Goal: Navigation & Orientation: Find specific page/section

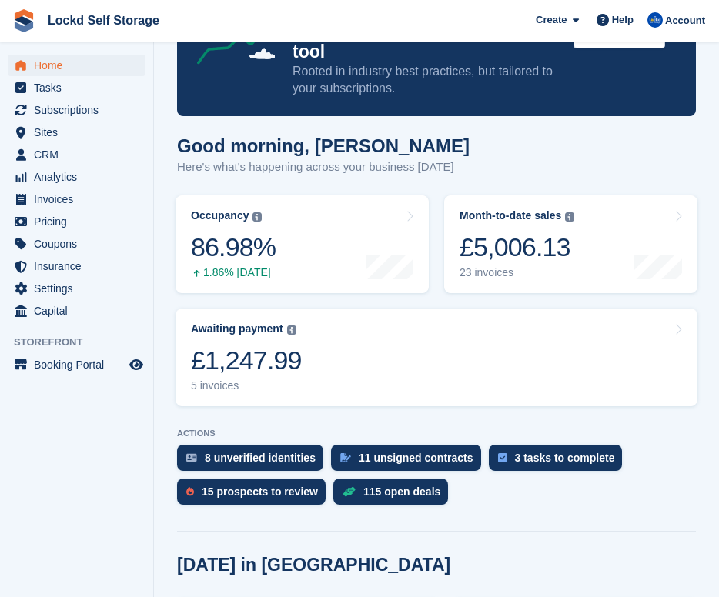
scroll to position [68, 0]
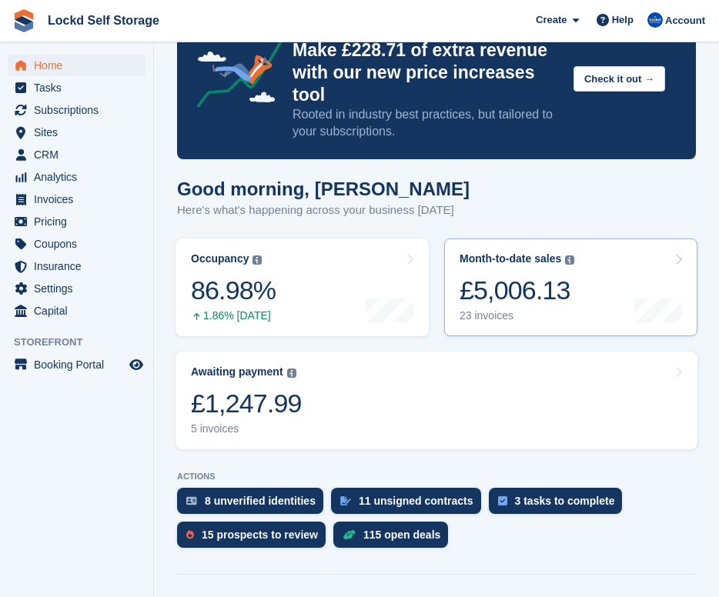
click at [530, 253] on div "Month-to-date sales The sum of all finalised invoices generated this month to d…" at bounding box center [517, 288] width 115 height 70
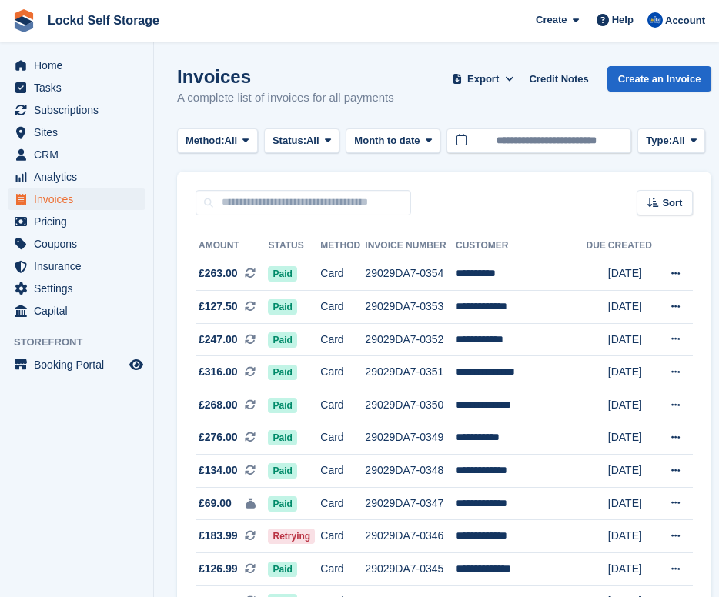
click at [94, 196] on span "Invoices" at bounding box center [80, 200] width 92 height 22
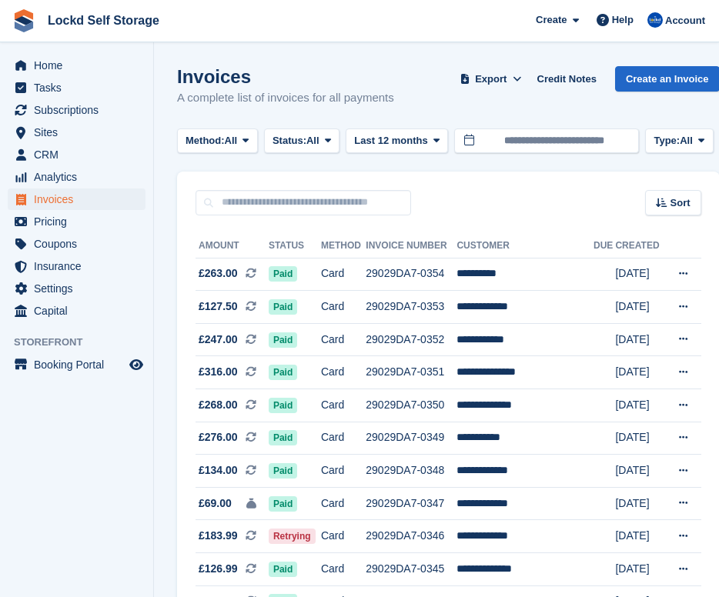
click at [89, 182] on span "Analytics" at bounding box center [80, 177] width 92 height 22
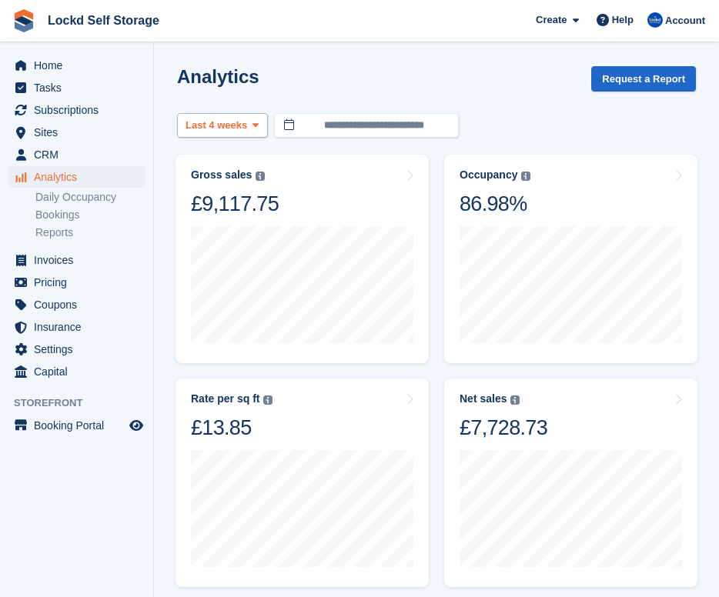
click at [219, 133] on button "Last 4 weeks" at bounding box center [222, 125] width 91 height 25
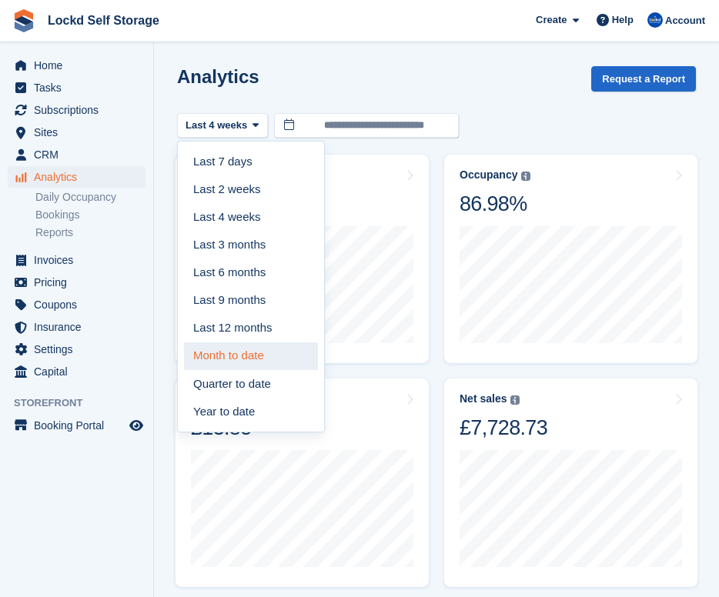
click at [239, 349] on link "Month to date" at bounding box center [251, 357] width 134 height 28
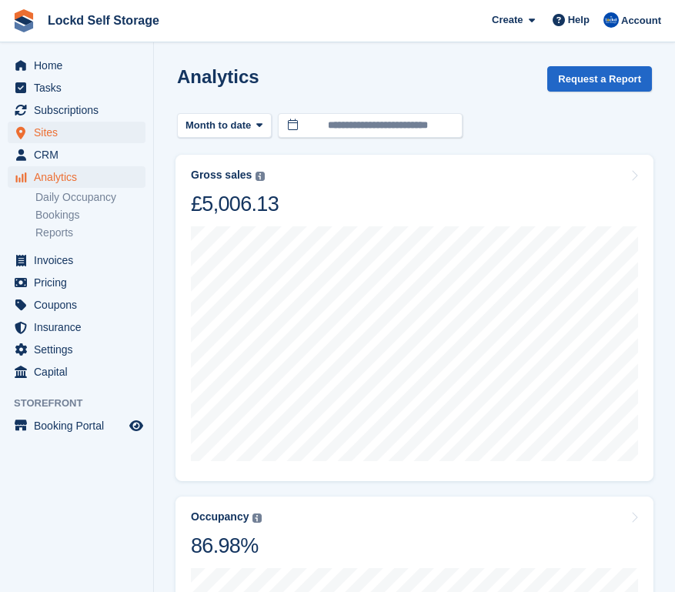
click at [65, 130] on span "Sites" at bounding box center [80, 133] width 92 height 22
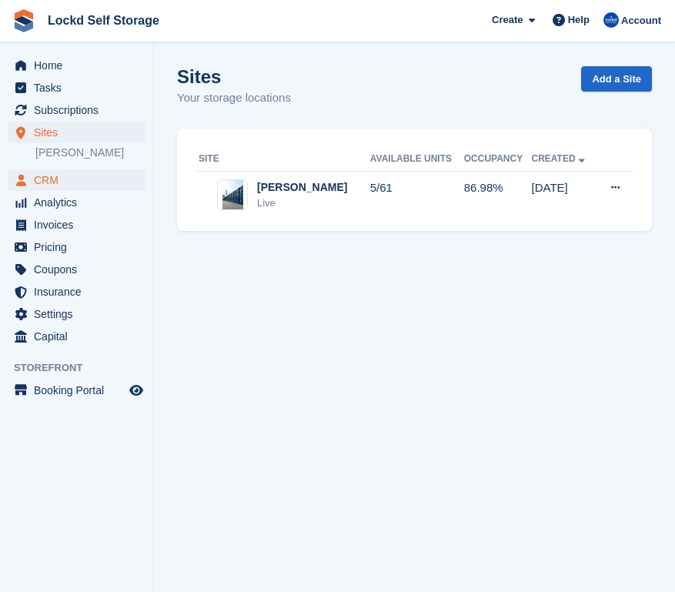
click at [78, 172] on span "CRM" at bounding box center [80, 180] width 92 height 22
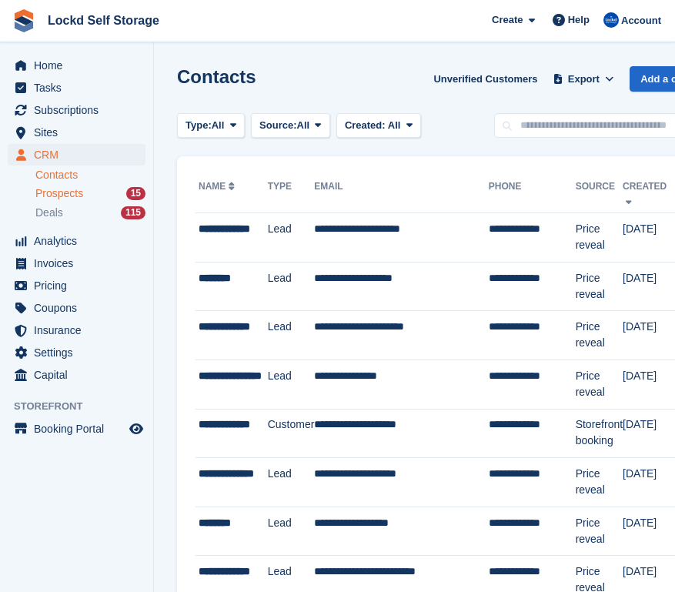
click at [96, 192] on div "Prospects 15" at bounding box center [90, 193] width 110 height 15
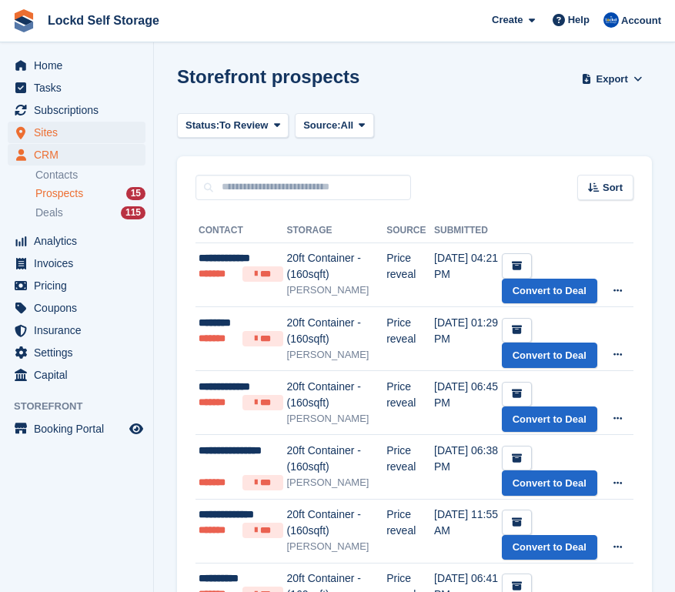
click at [42, 135] on span "Sites" at bounding box center [80, 133] width 92 height 22
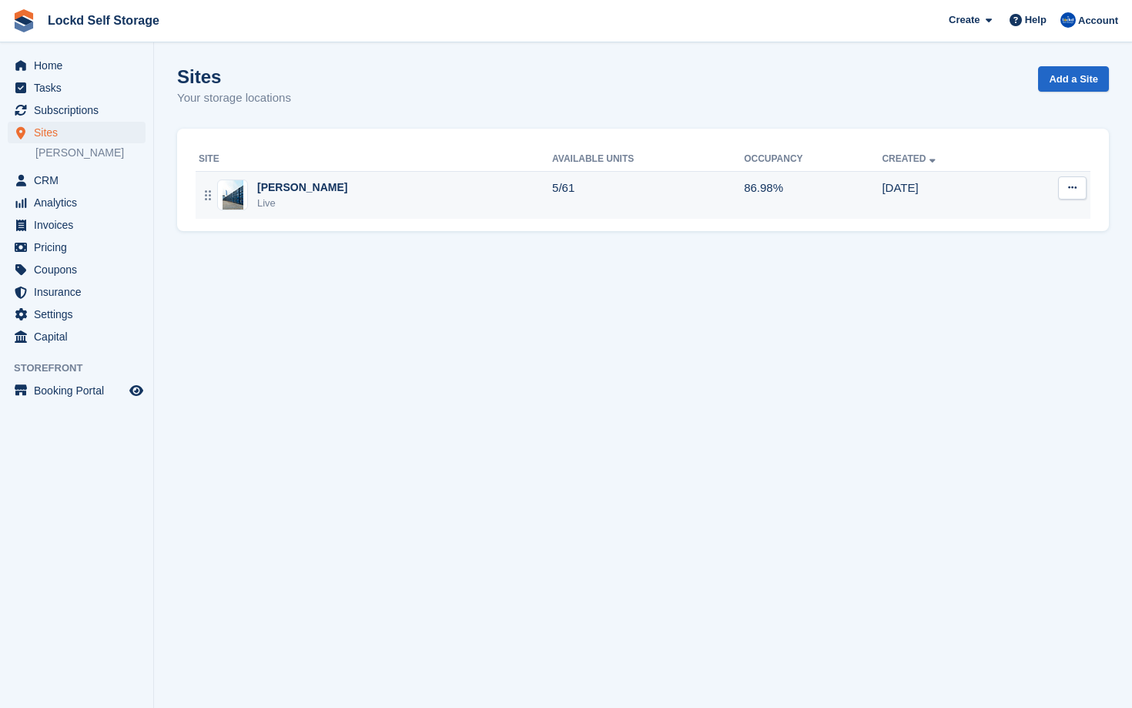
click at [552, 194] on td "5/61" at bounding box center [648, 195] width 192 height 48
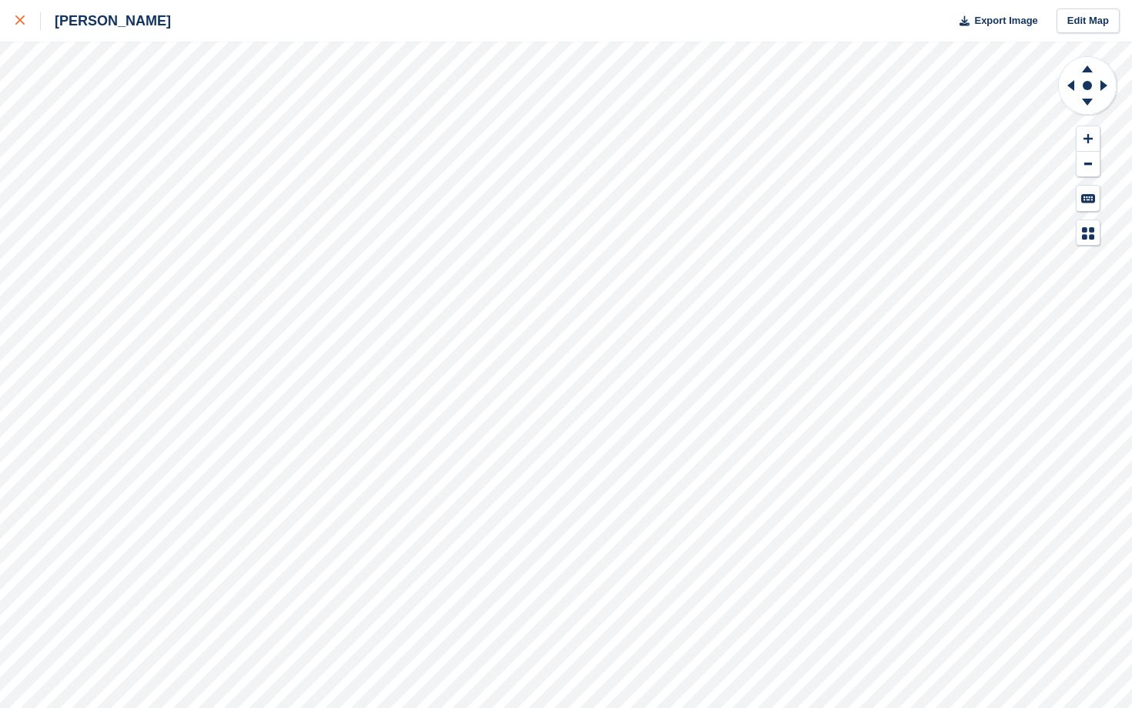
click at [16, 15] on div at bounding box center [27, 21] width 25 height 18
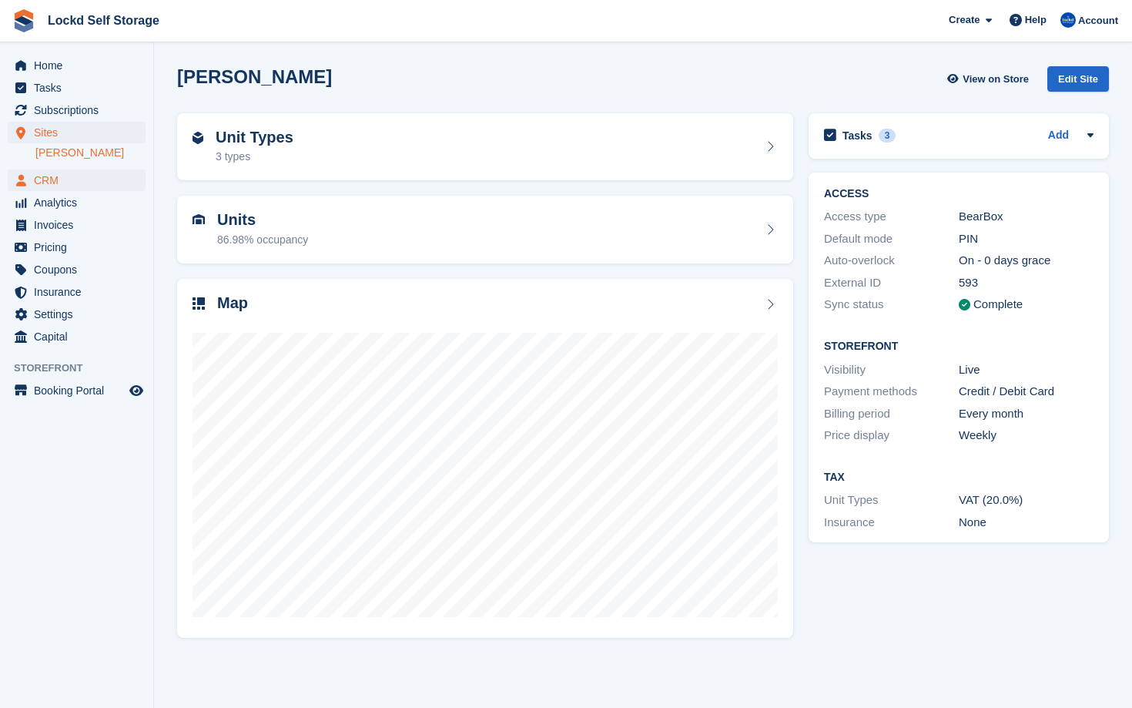
click at [84, 182] on span "CRM" at bounding box center [80, 180] width 92 height 22
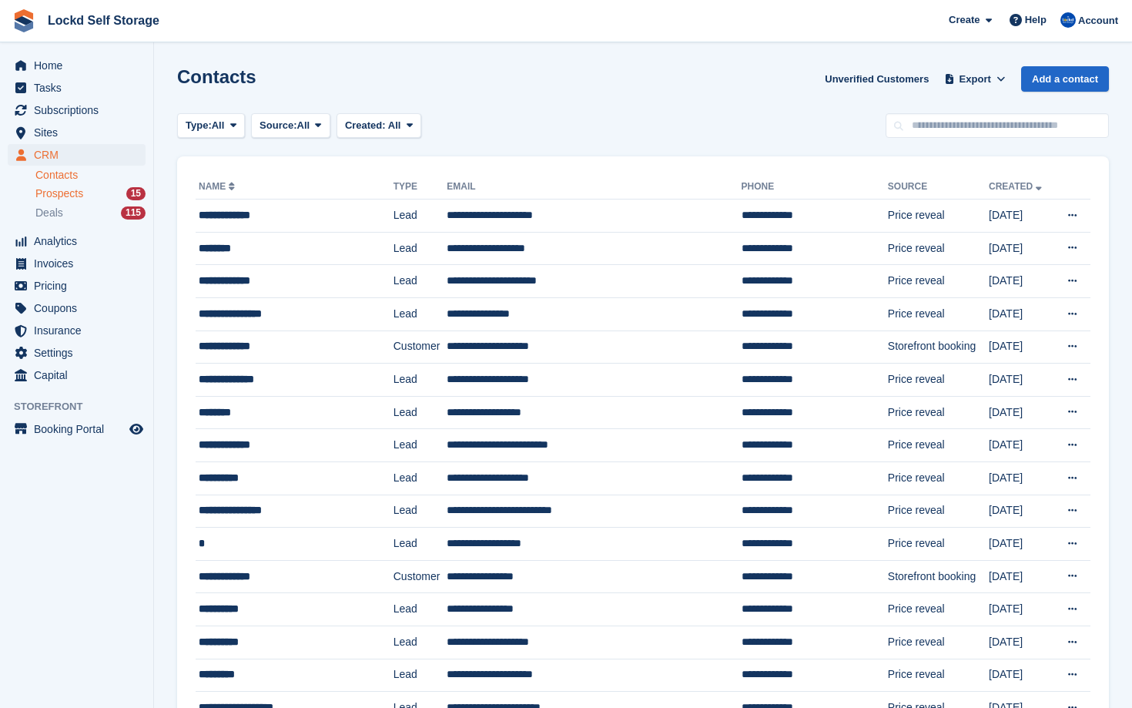
click at [109, 194] on div "Prospects 15" at bounding box center [90, 193] width 110 height 15
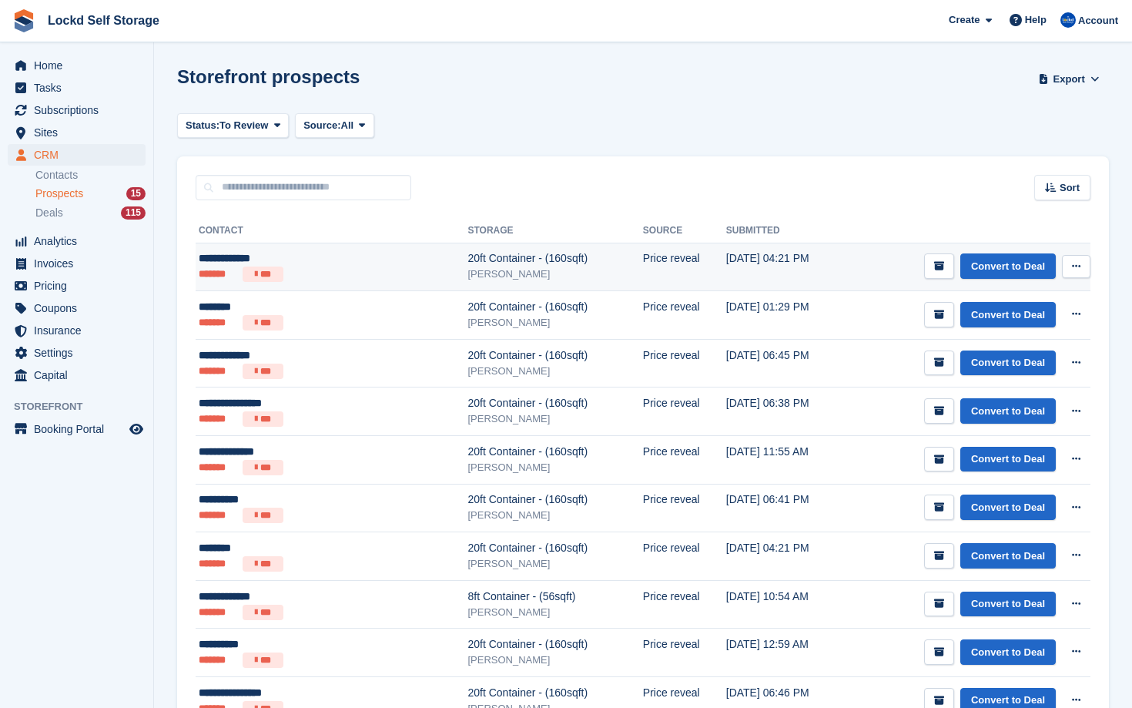
click at [283, 260] on div "**********" at bounding box center [290, 258] width 183 height 16
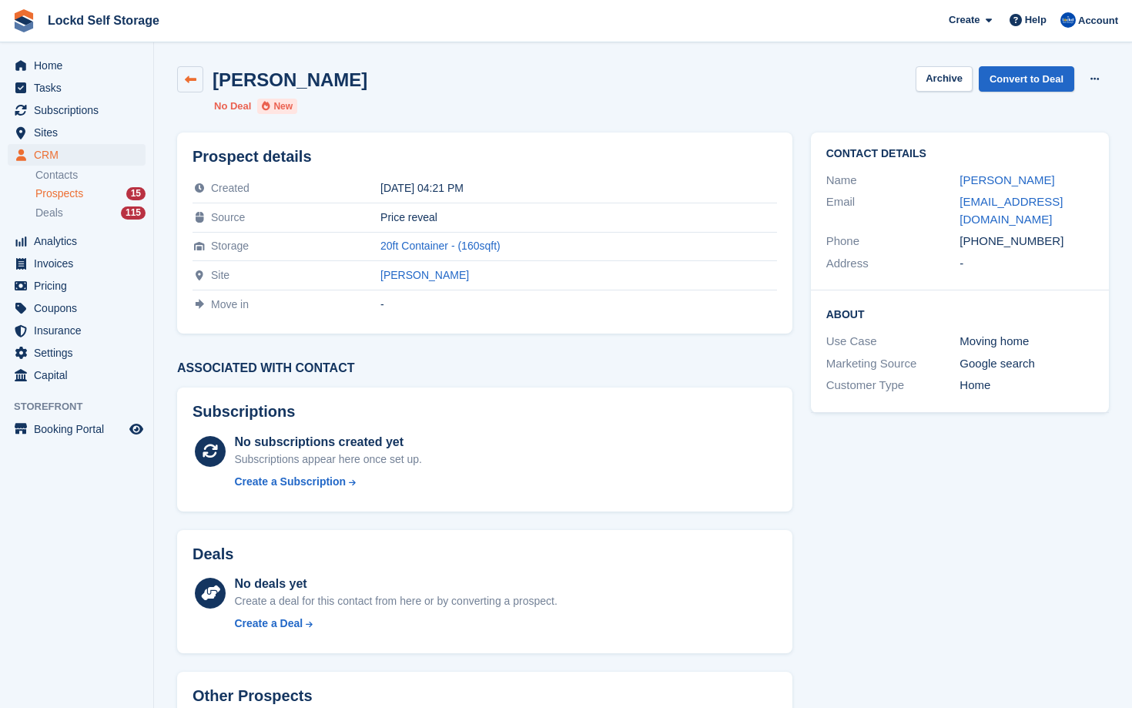
click at [199, 82] on link at bounding box center [190, 79] width 26 height 26
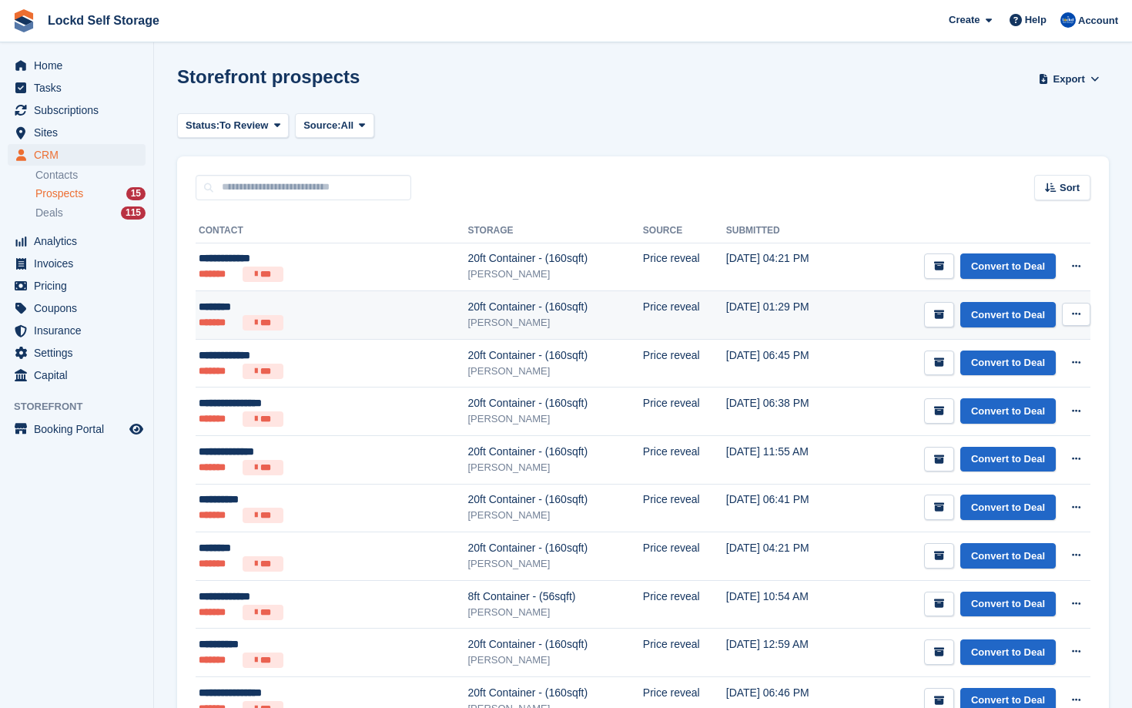
click at [286, 292] on td "******** ******* ***" at bounding box center [332, 315] width 272 height 49
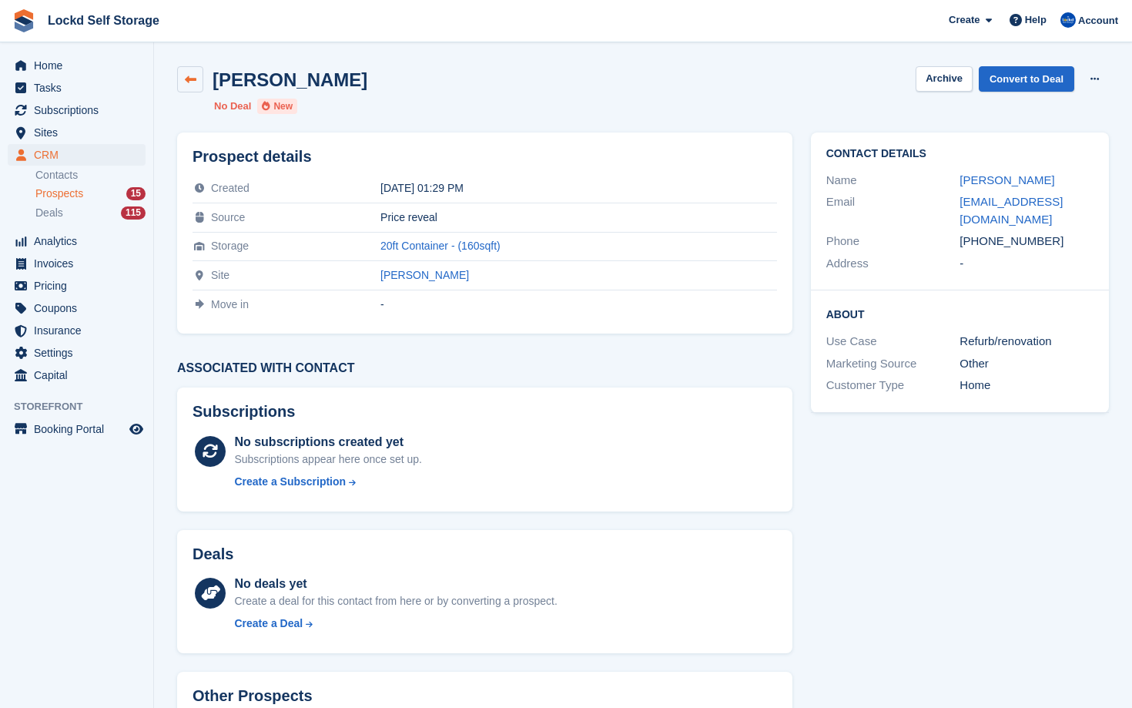
click at [192, 76] on icon at bounding box center [191, 80] width 12 height 12
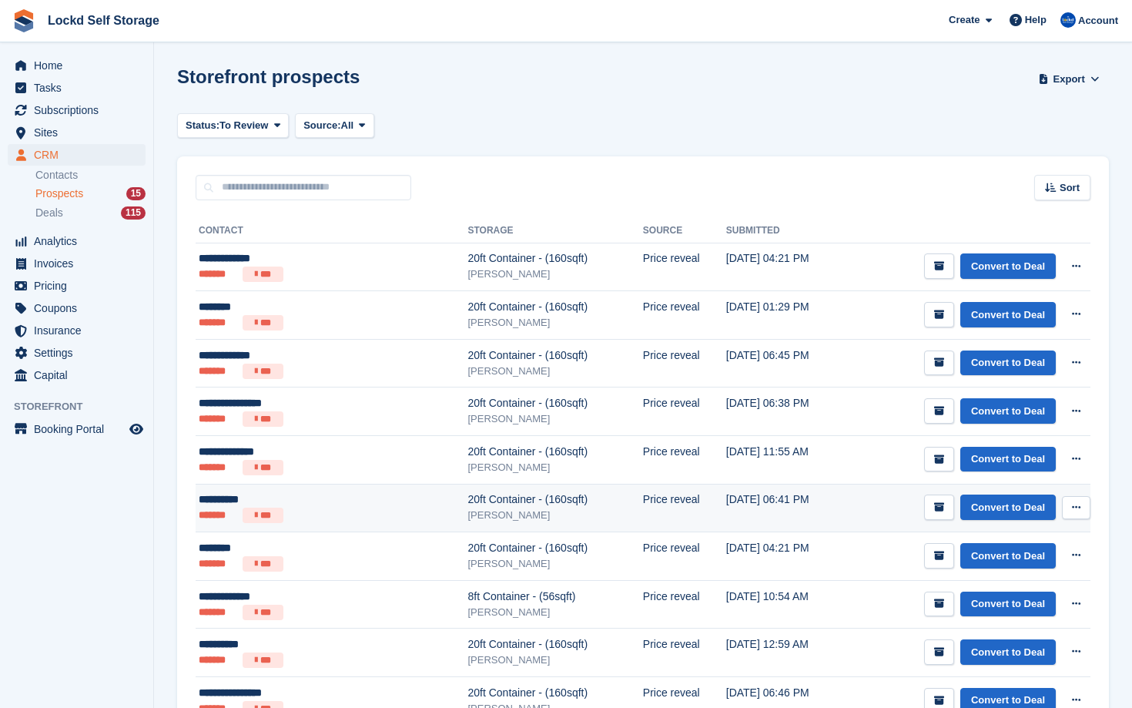
click at [316, 520] on ul "******* ***" at bounding box center [290, 514] width 183 height 15
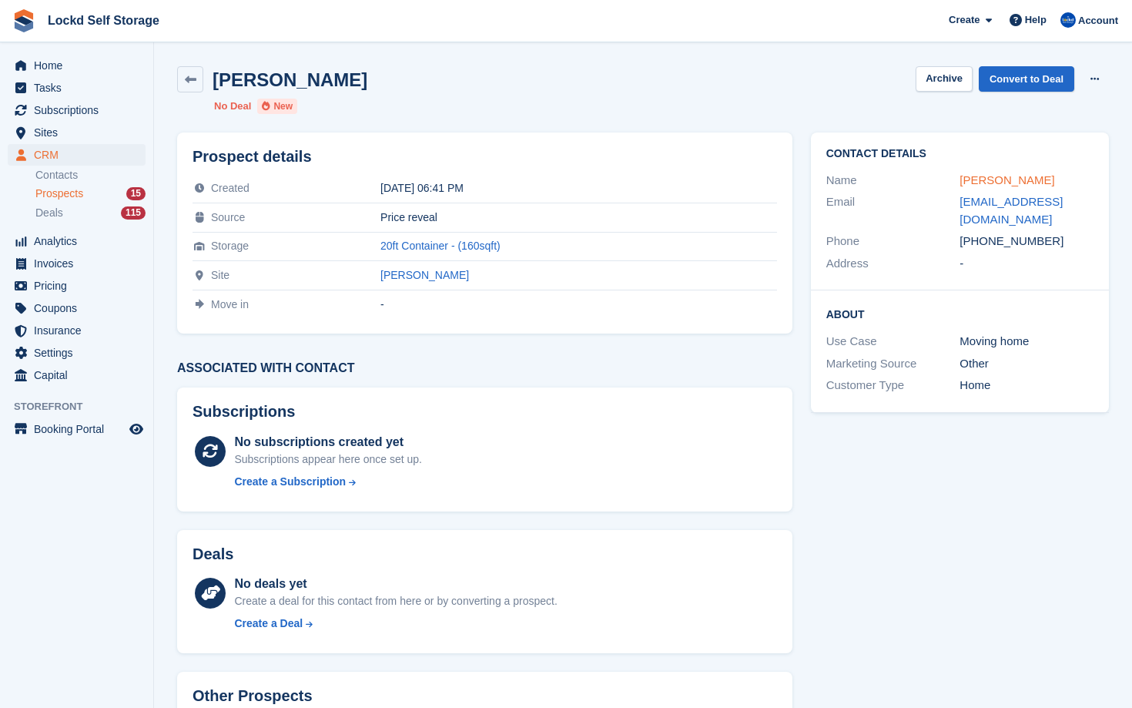
click at [968, 179] on link "[PERSON_NAME]" at bounding box center [1006, 179] width 95 height 13
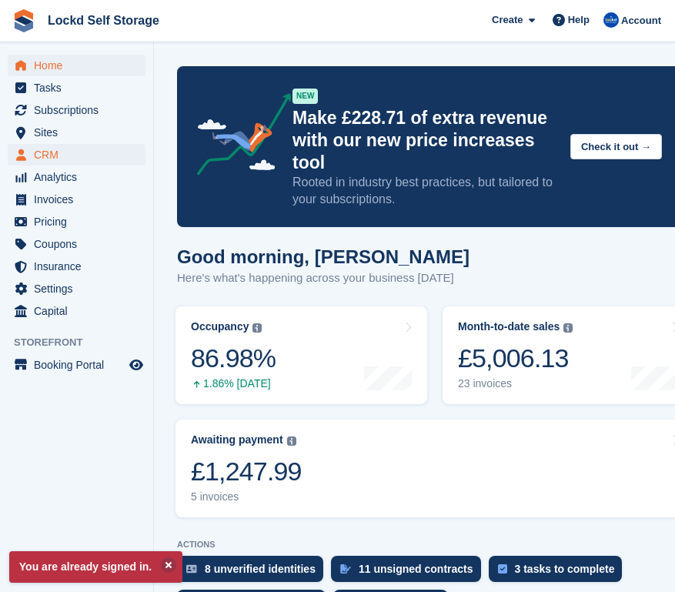
click at [94, 151] on span "CRM" at bounding box center [80, 155] width 92 height 22
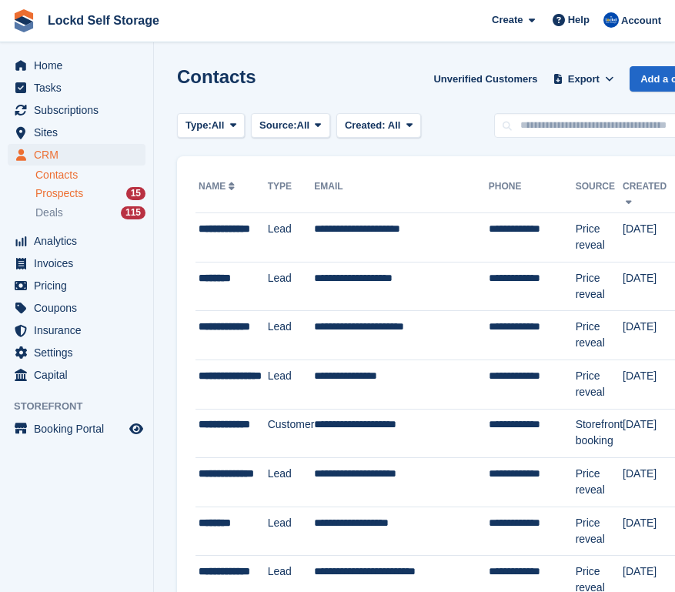
click at [101, 195] on div "Prospects 15" at bounding box center [90, 193] width 110 height 15
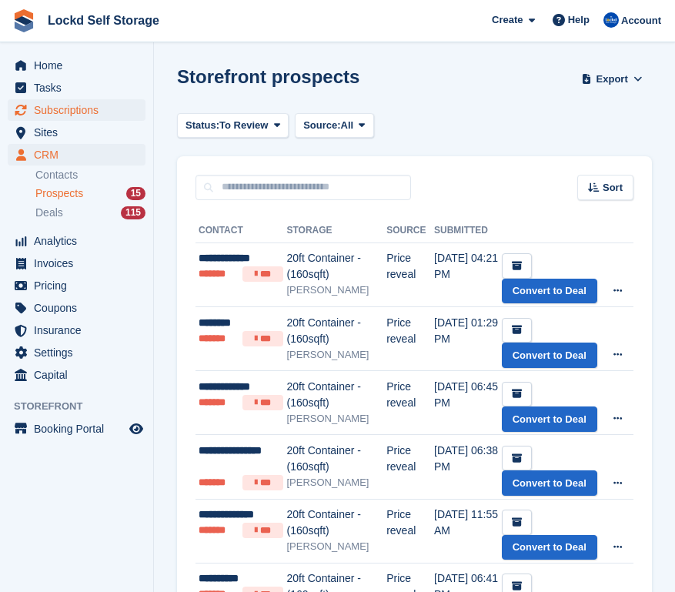
click at [114, 113] on span "Subscriptions" at bounding box center [80, 110] width 92 height 22
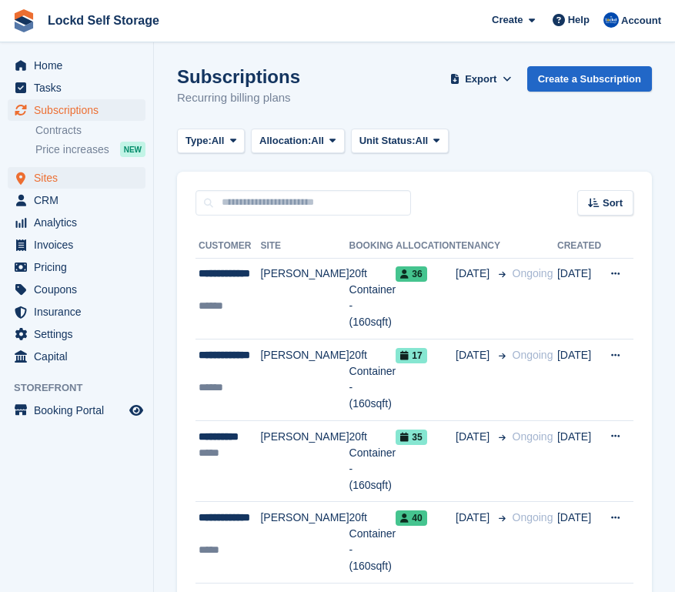
click at [60, 184] on span "Sites" at bounding box center [80, 178] width 92 height 22
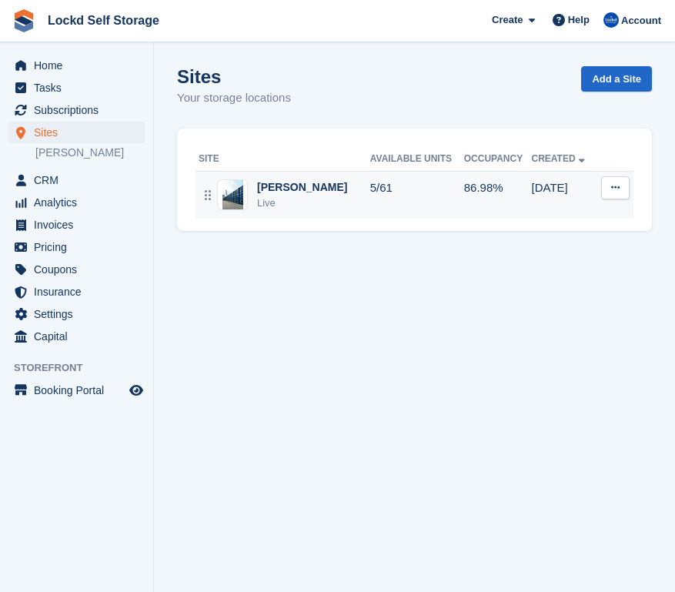
click at [309, 201] on div "Horley Live" at bounding box center [285, 195] width 172 height 32
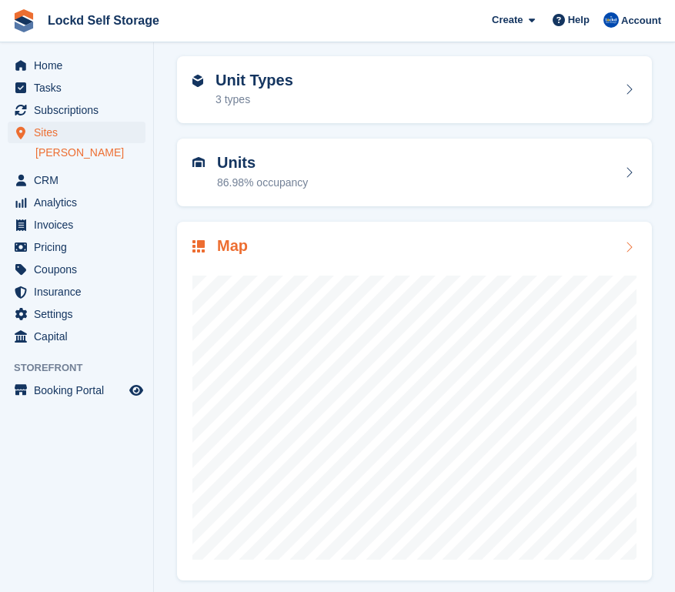
scroll to position [93, 0]
